Goal: Task Accomplishment & Management: Complete application form

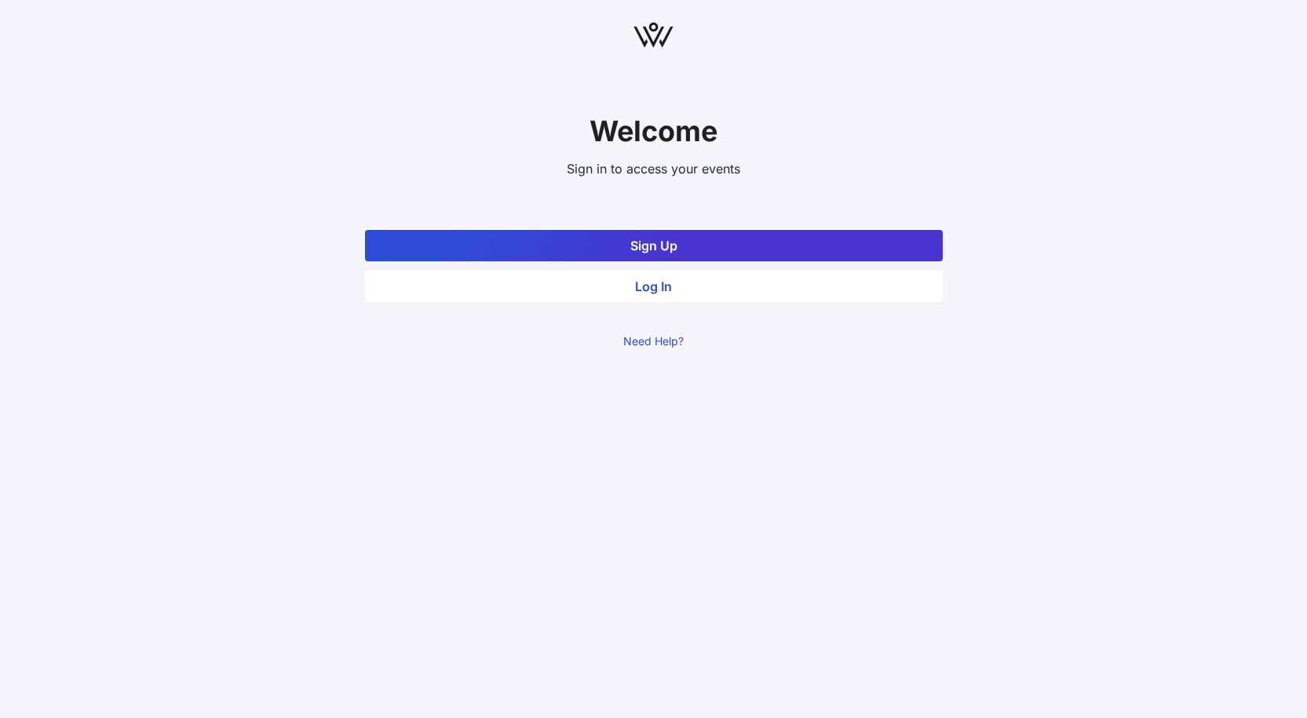
click at [639, 243] on button "Sign Up" at bounding box center [654, 245] width 578 height 31
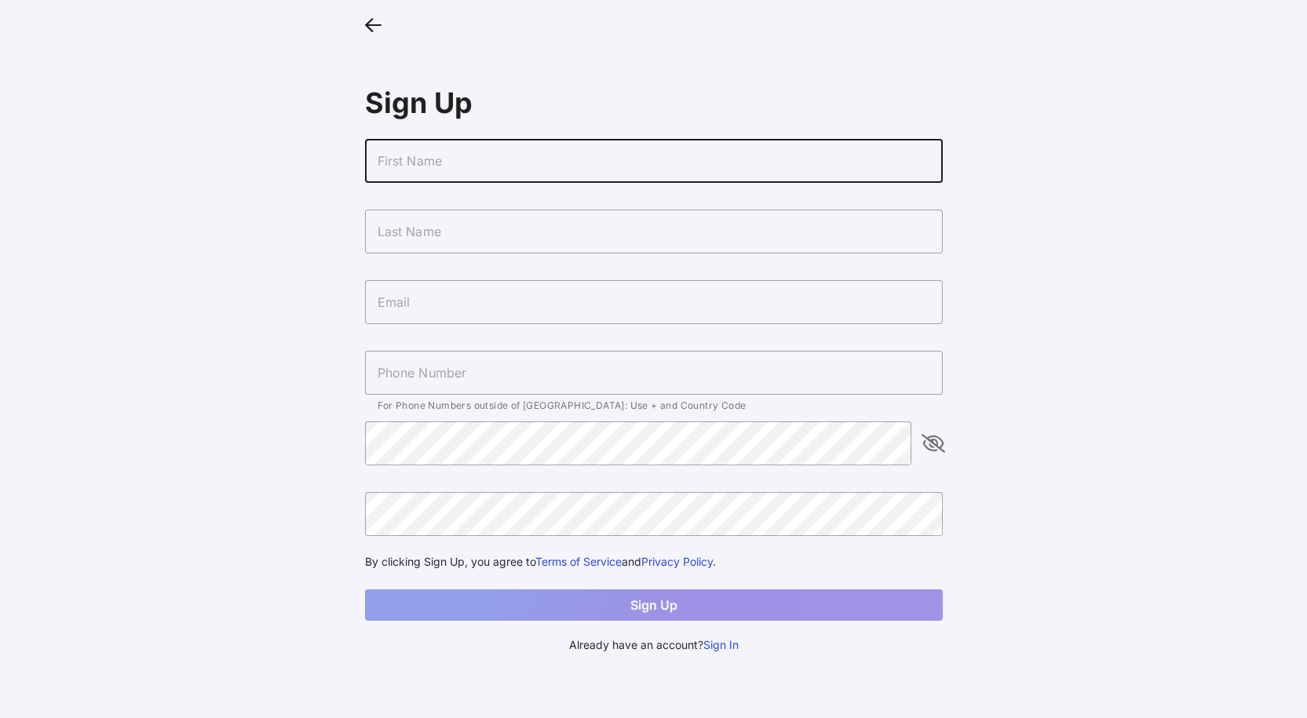
click at [440, 170] on input "text" at bounding box center [654, 161] width 578 height 44
type input "[PERSON_NAME]"
type input "[EMAIL_ADDRESS][DOMAIN_NAME]"
type input "[PHONE_NUMBER]"
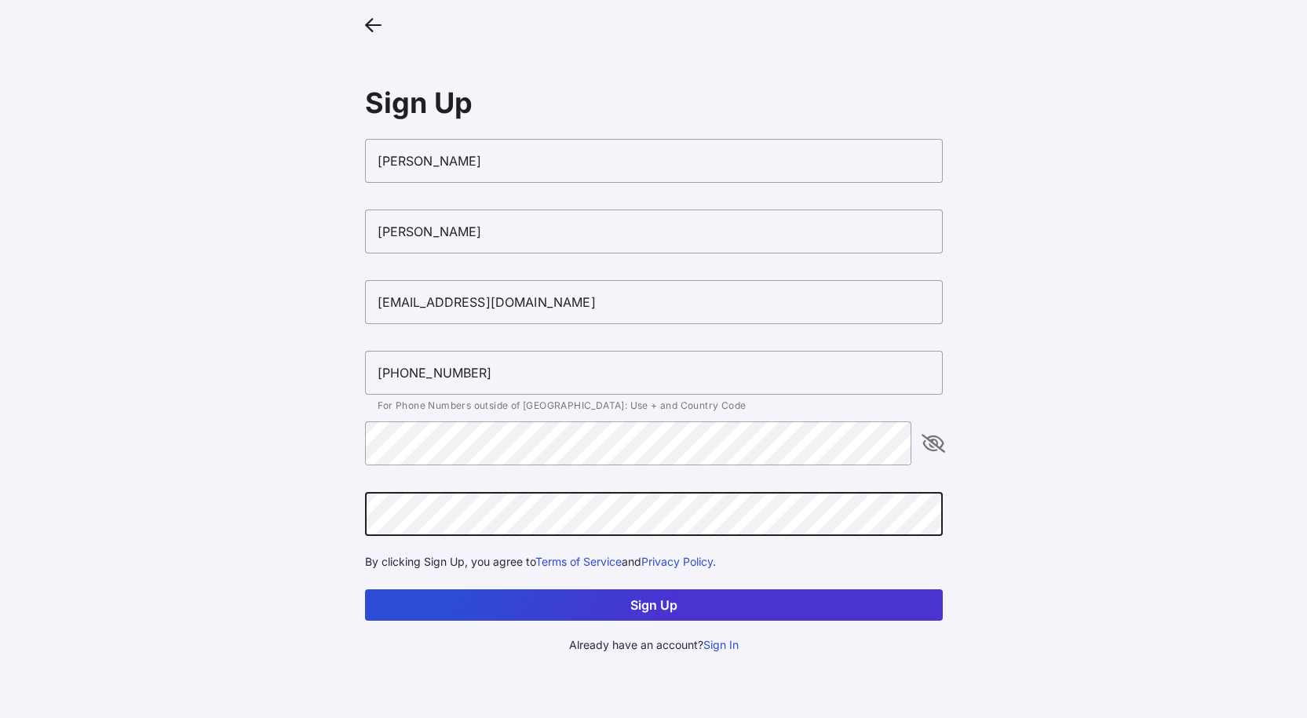
click at [563, 601] on button "Sign Up" at bounding box center [654, 604] width 578 height 31
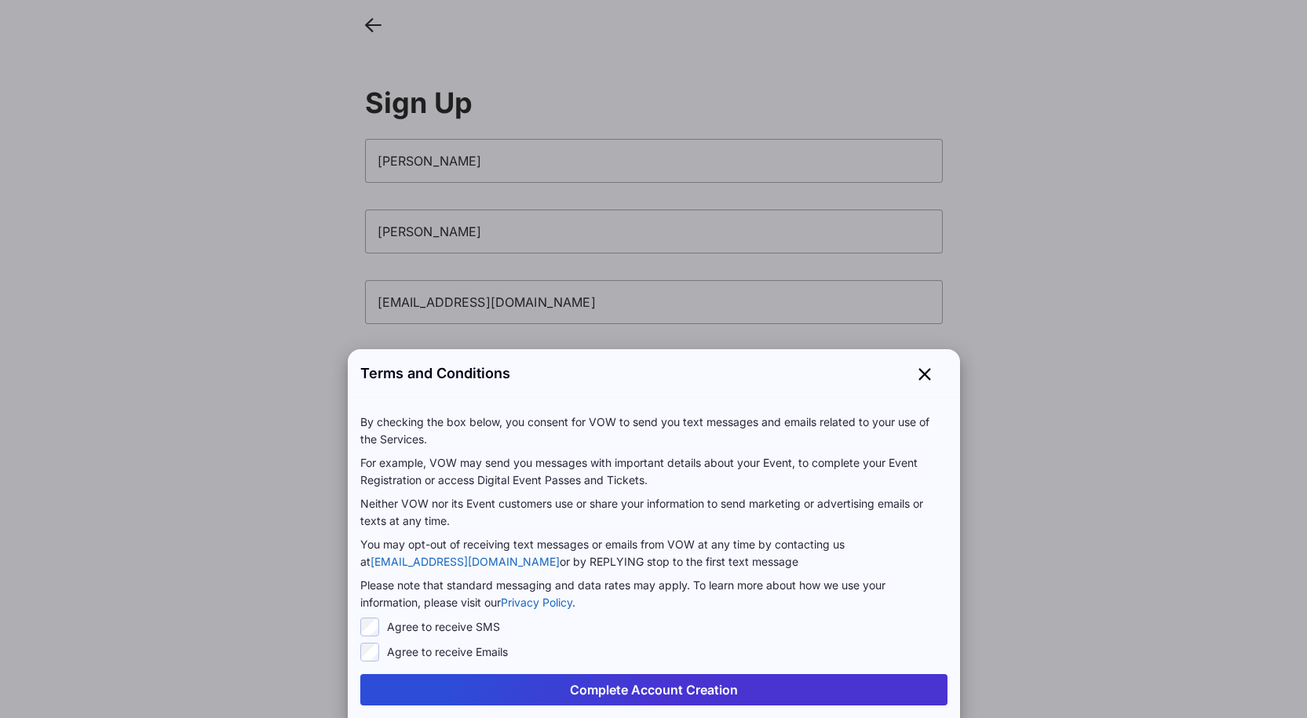
click at [613, 688] on button "Complete Account Creation" at bounding box center [653, 689] width 587 height 31
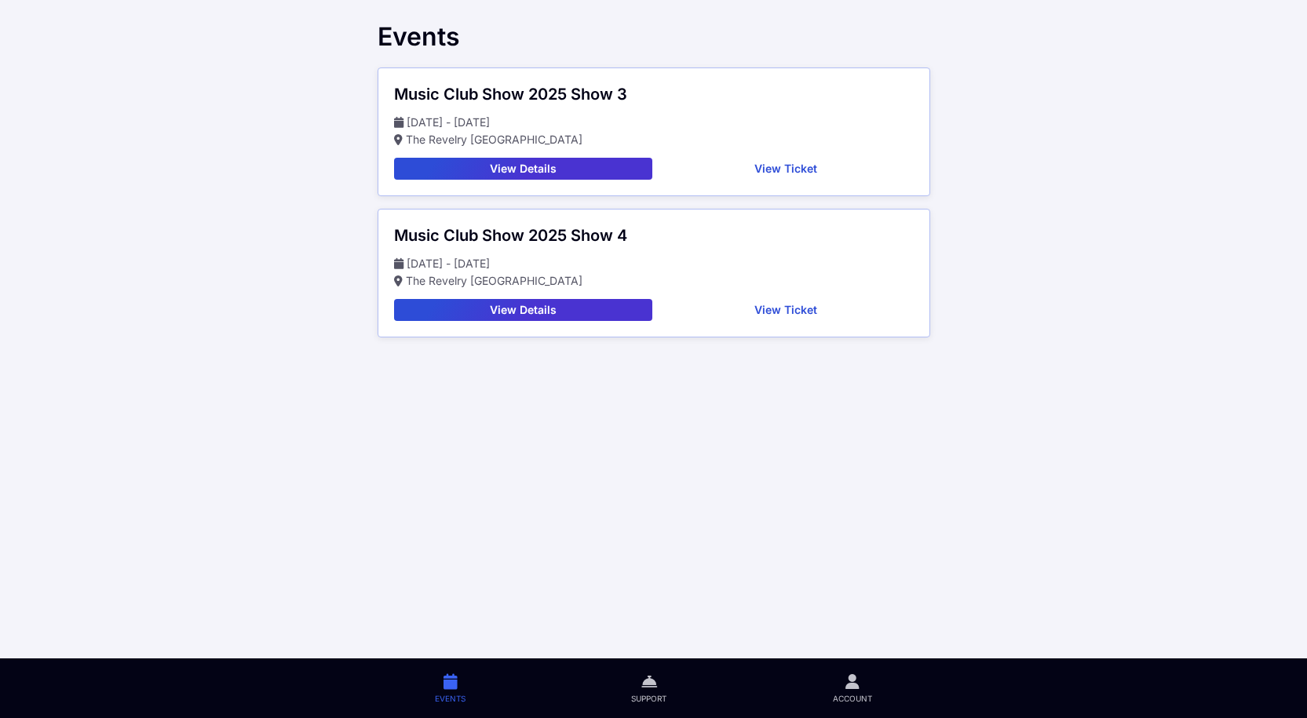
click at [503, 313] on button "View Details" at bounding box center [523, 310] width 259 height 22
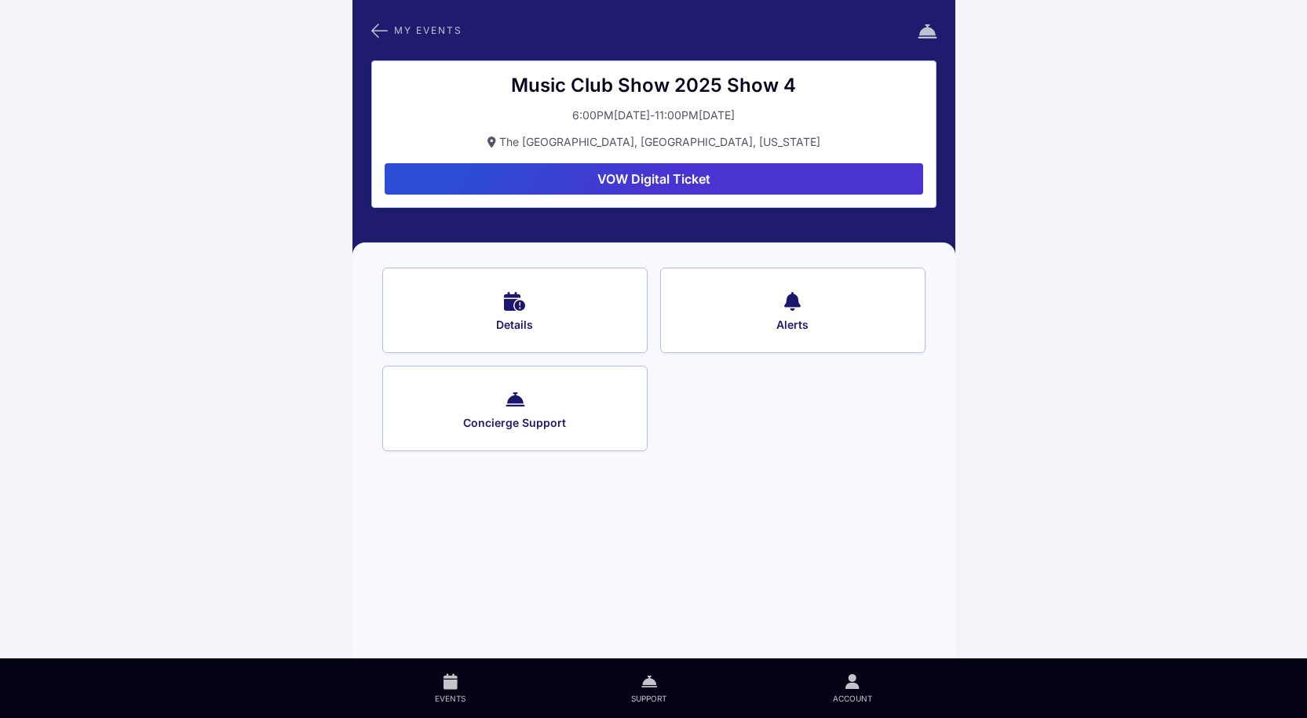
click at [511, 326] on span "Details" at bounding box center [514, 325] width 223 height 14
click at [630, 175] on button "VOW Digital Ticket" at bounding box center [654, 178] width 538 height 31
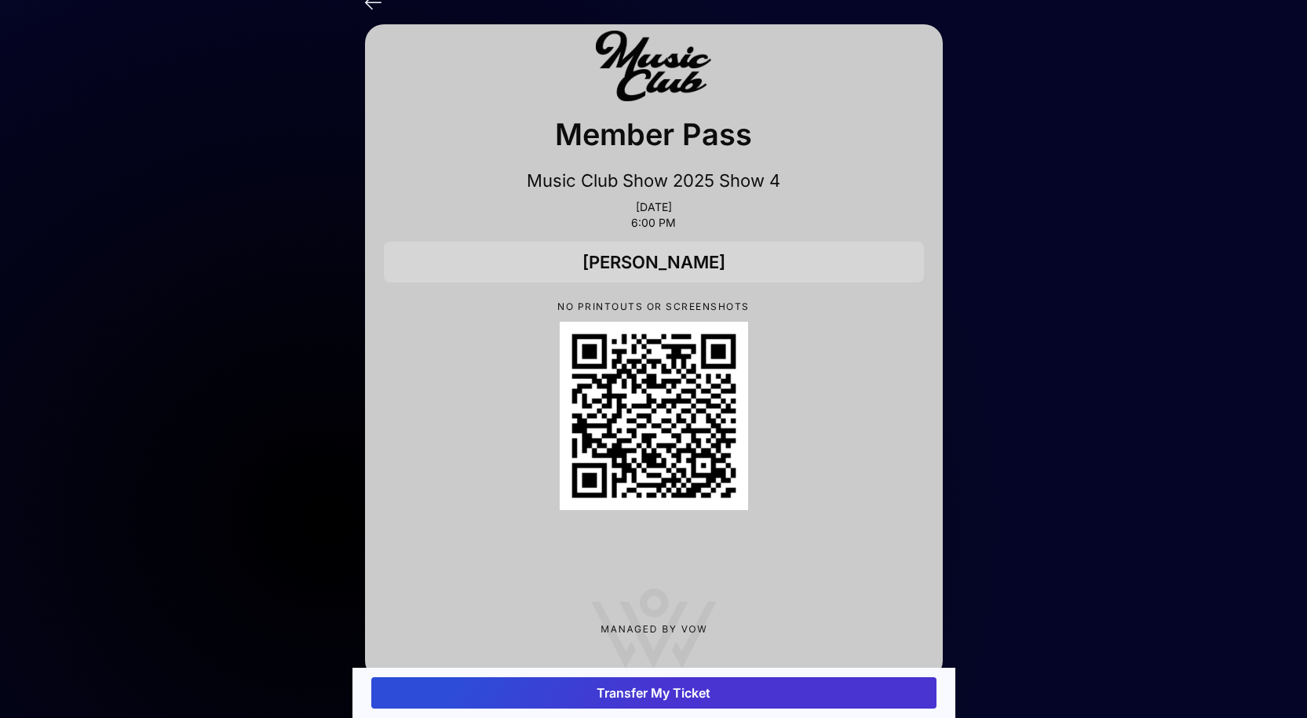
scroll to position [44, 0]
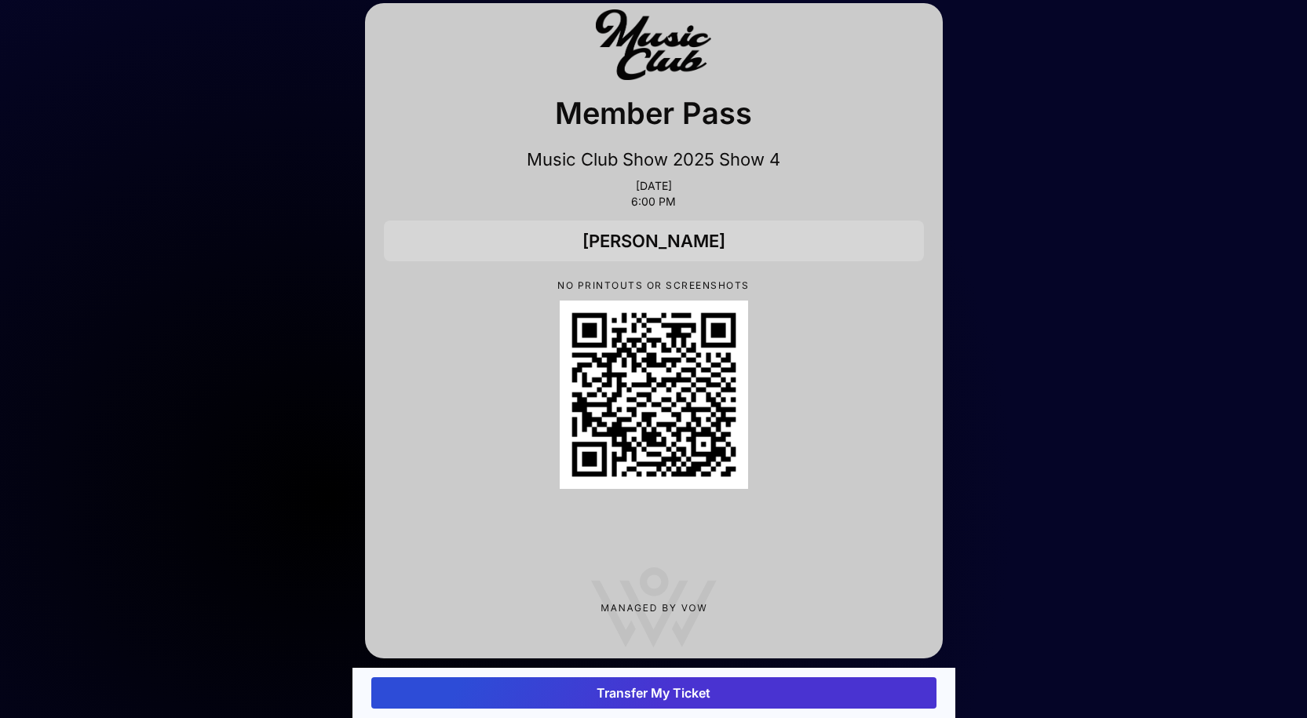
click at [629, 689] on button "Transfer My Ticket" at bounding box center [653, 692] width 565 height 31
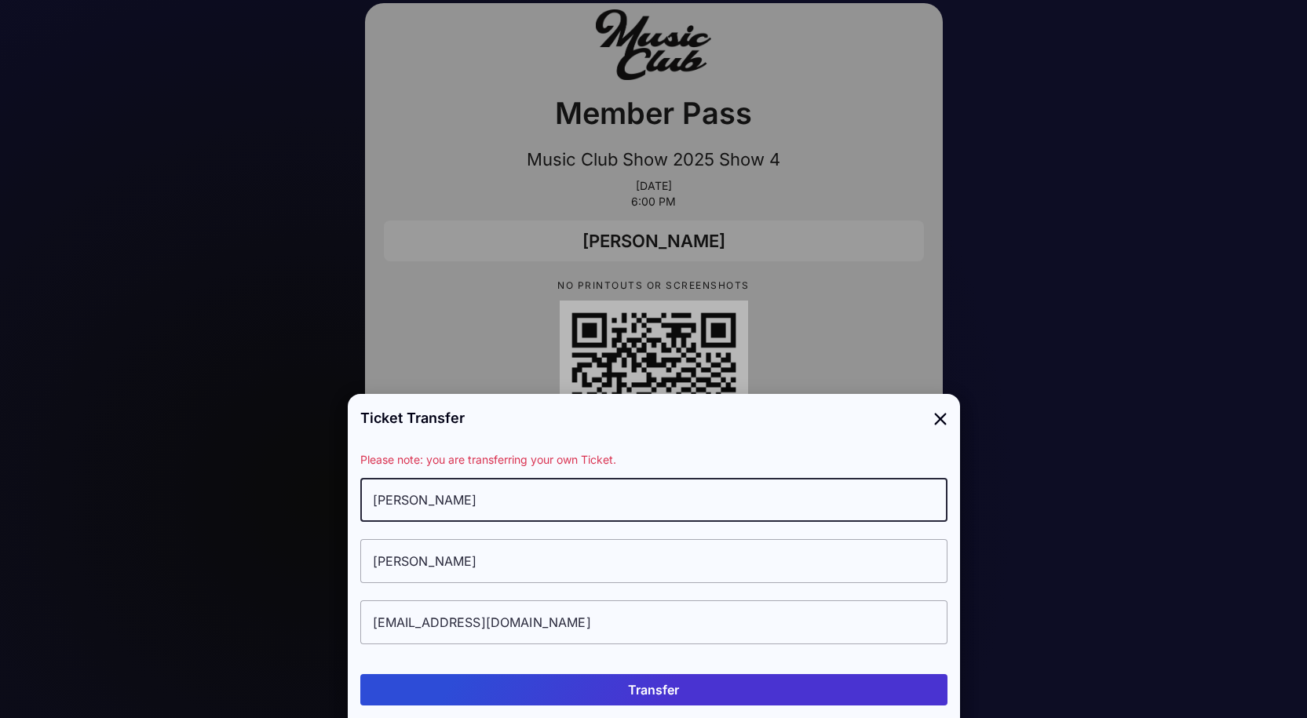
drag, startPoint x: 465, startPoint y: 510, endPoint x: 335, endPoint y: 507, distance: 129.6
click at [348, 513] on div "Ticket Transfer Please note: you are transferring your own Ticket. [PERSON_NAME…" at bounding box center [654, 359] width 612 height 718
type input "[PERSON_NAME]"
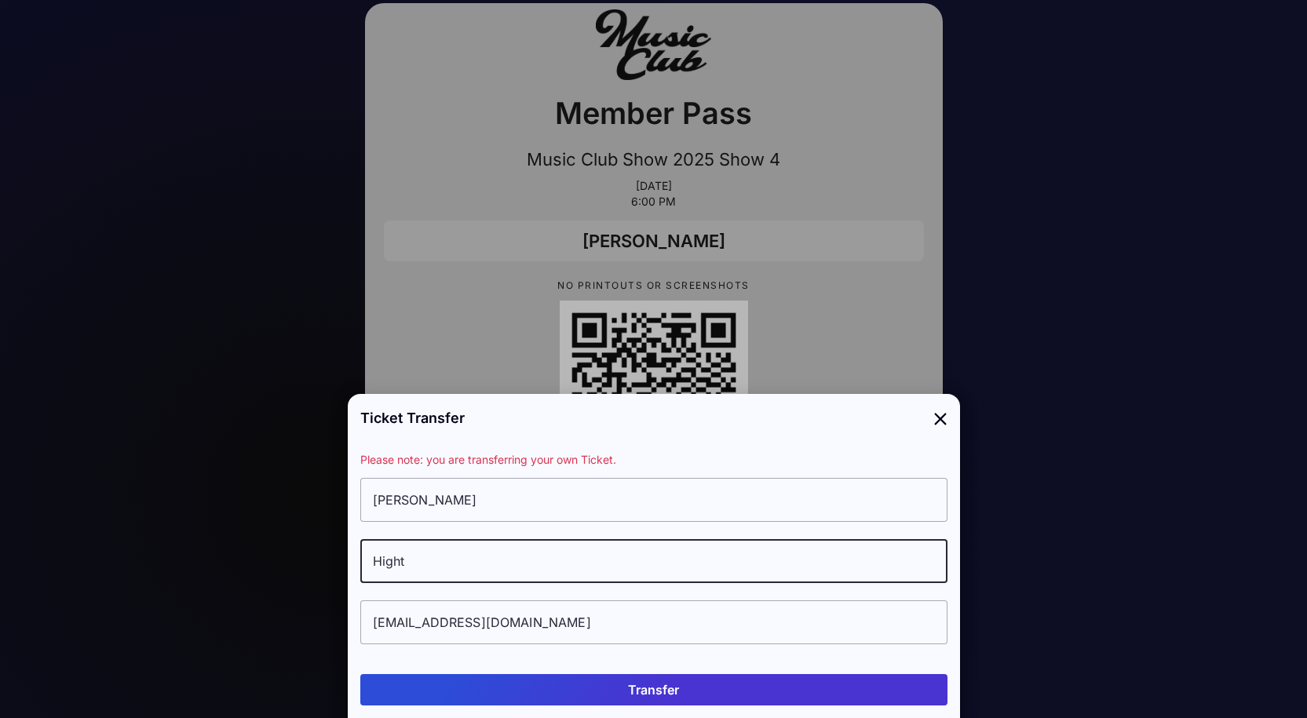
type input "Hight"
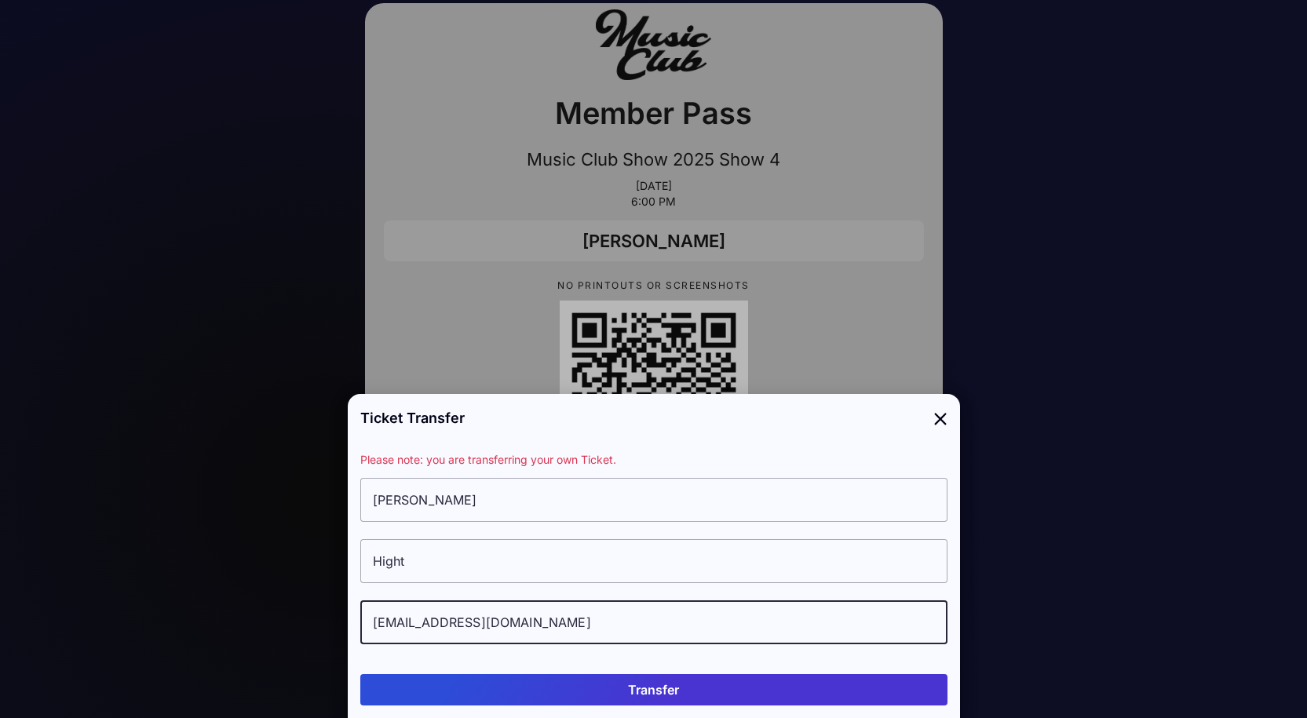
type input "[EMAIL_ADDRESS][DOMAIN_NAME]"
click at [619, 686] on button "Transfer" at bounding box center [653, 689] width 587 height 31
